Goal: Check status: Check status

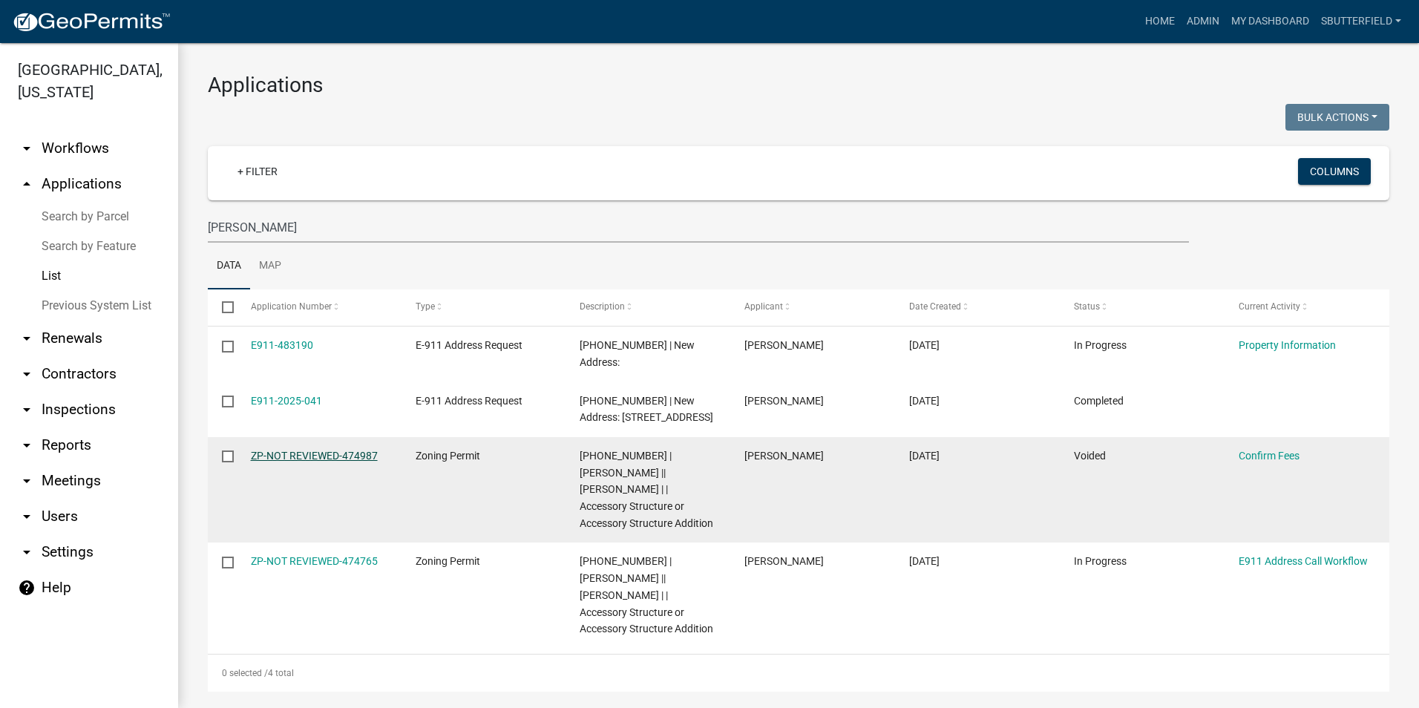
click at [317, 450] on link "ZP-NOT REVIEWED-474987" at bounding box center [314, 456] width 127 height 12
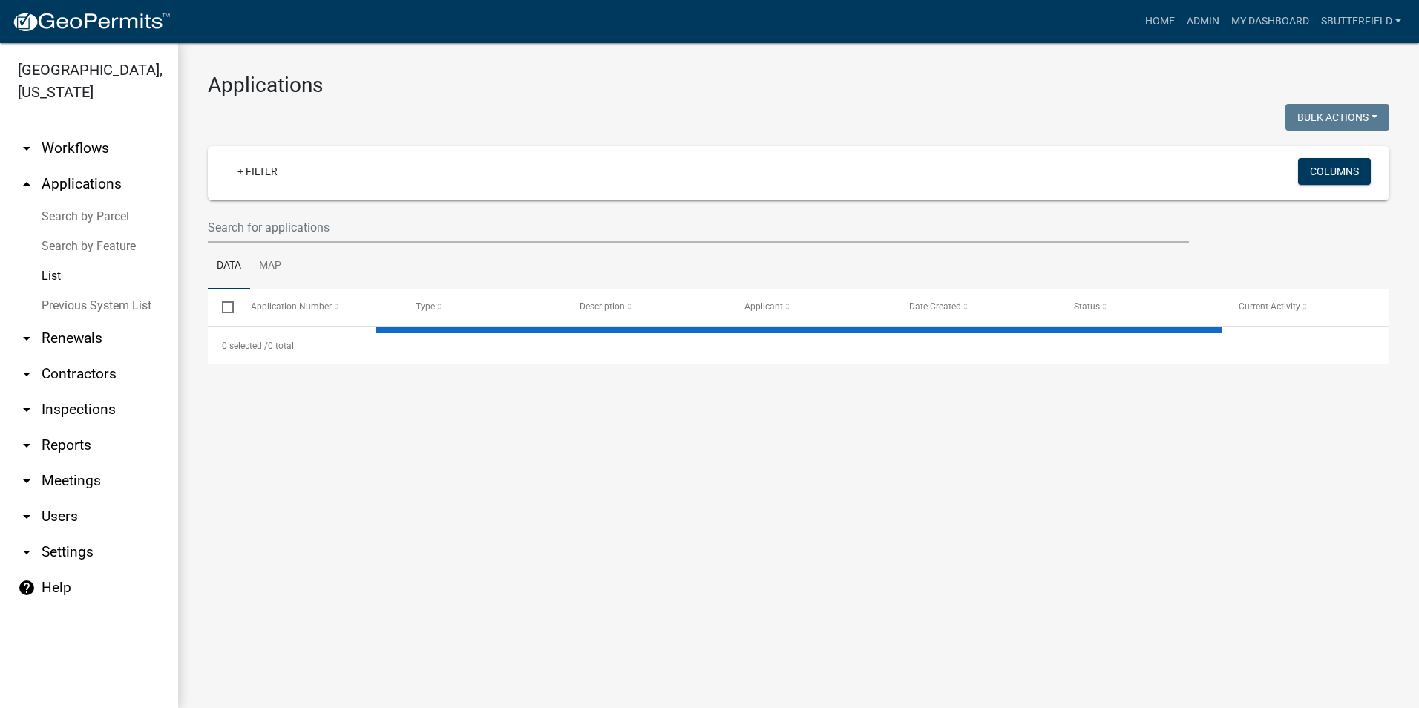
select select "1: 25"
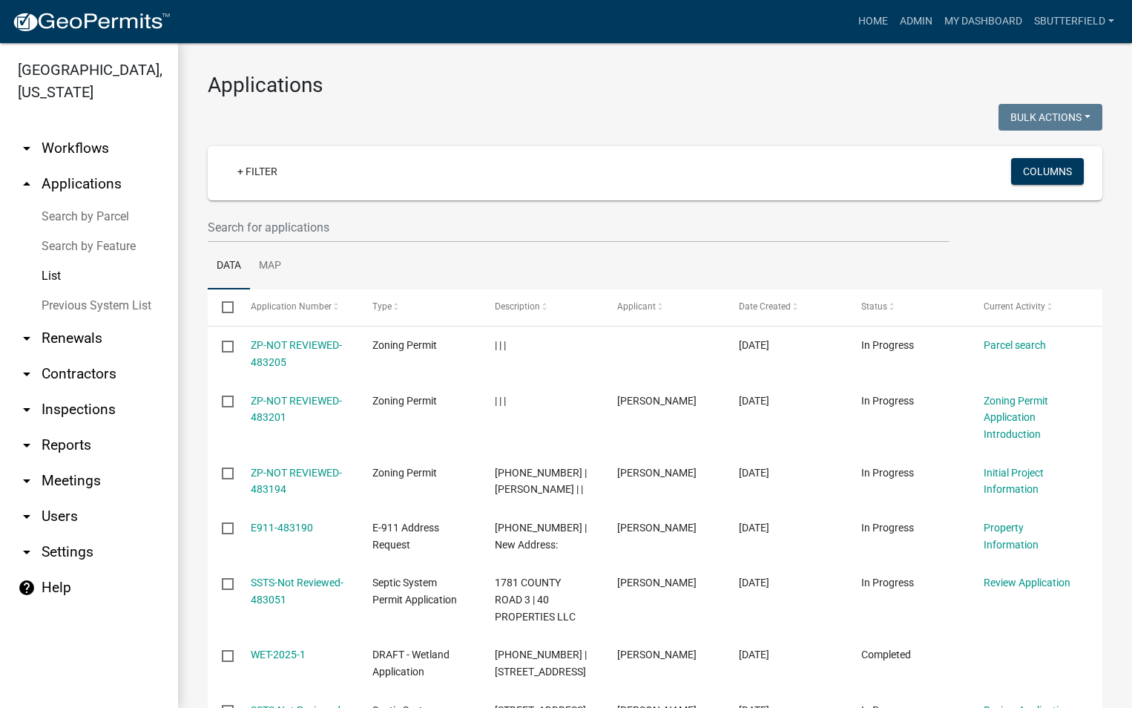
click at [63, 270] on link "List" at bounding box center [89, 276] width 178 height 30
click at [326, 226] on input "text" at bounding box center [579, 227] width 742 height 30
type input "[STREET_ADDRESS]"
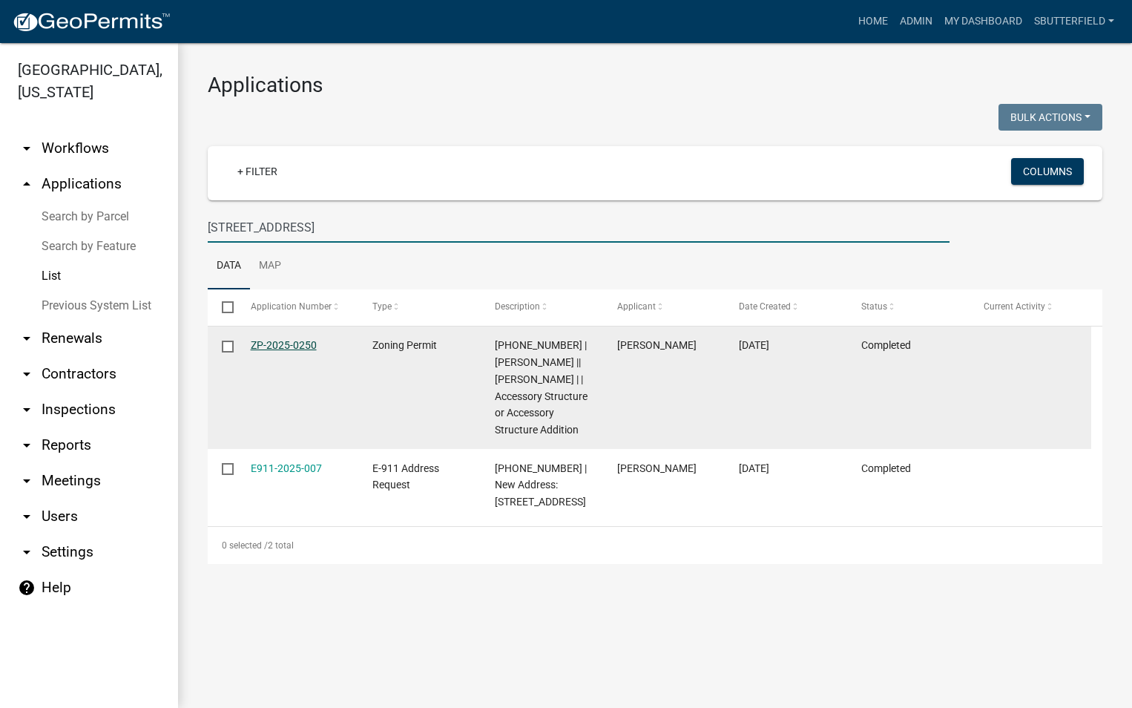
click at [300, 340] on link "ZP-2025-0250" at bounding box center [284, 345] width 66 height 12
